Goal: Find contact information: Find contact information

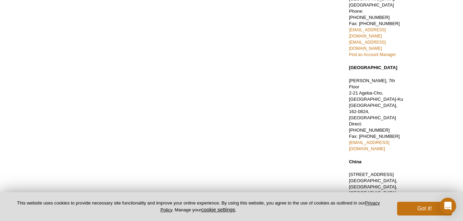
scroll to position [188, 0]
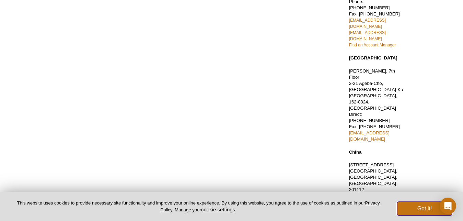
click at [413, 209] on button "Got it!" at bounding box center [424, 208] width 55 height 14
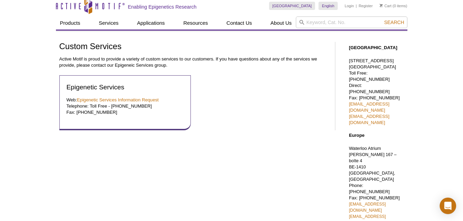
scroll to position [0, 0]
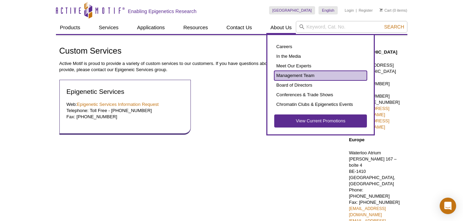
click at [287, 76] on link "Management Team" at bounding box center [320, 76] width 93 height 10
click at [294, 73] on link "Management Team" at bounding box center [320, 76] width 93 height 10
click at [289, 74] on link "Management Team" at bounding box center [320, 76] width 93 height 10
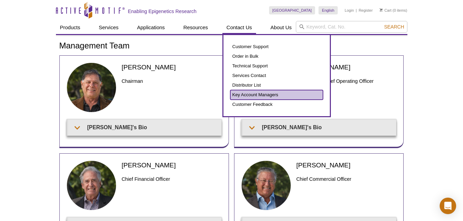
click at [252, 95] on link "Key Account Managers" at bounding box center [276, 95] width 93 height 10
click at [247, 93] on link "Key Account Managers" at bounding box center [276, 95] width 93 height 10
